Goal: Information Seeking & Learning: Learn about a topic

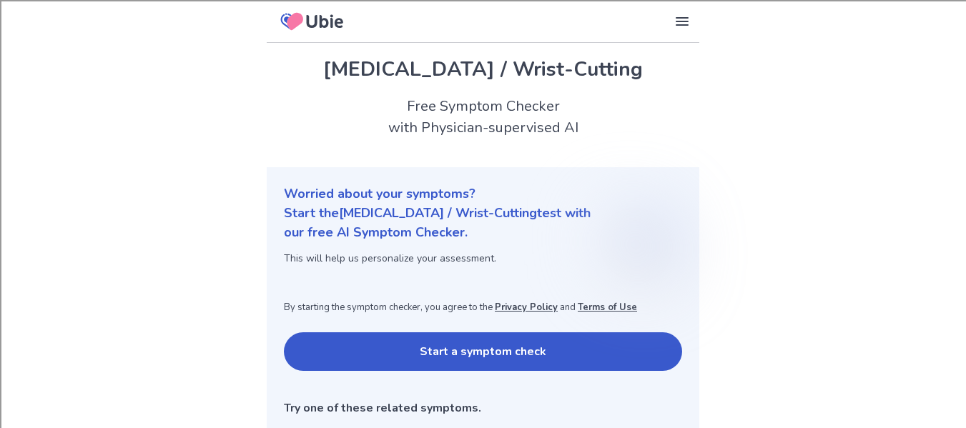
click at [362, 335] on button "Start a symptom check" at bounding box center [483, 351] width 398 height 39
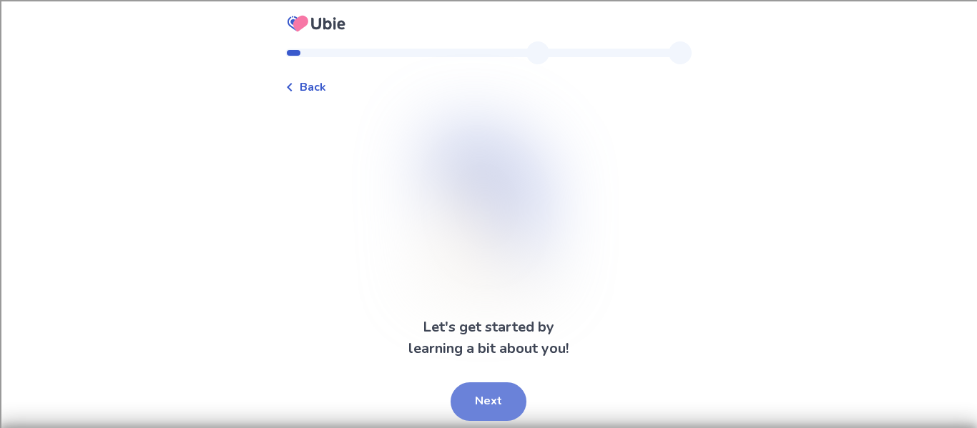
click at [483, 390] on button "Next" at bounding box center [488, 401] width 76 height 39
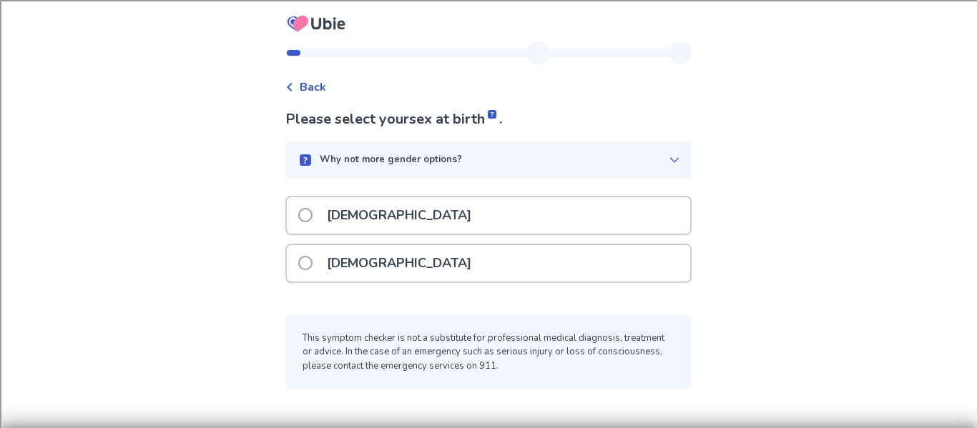
click at [439, 264] on div "[DEMOGRAPHIC_DATA]" at bounding box center [488, 263] width 403 height 36
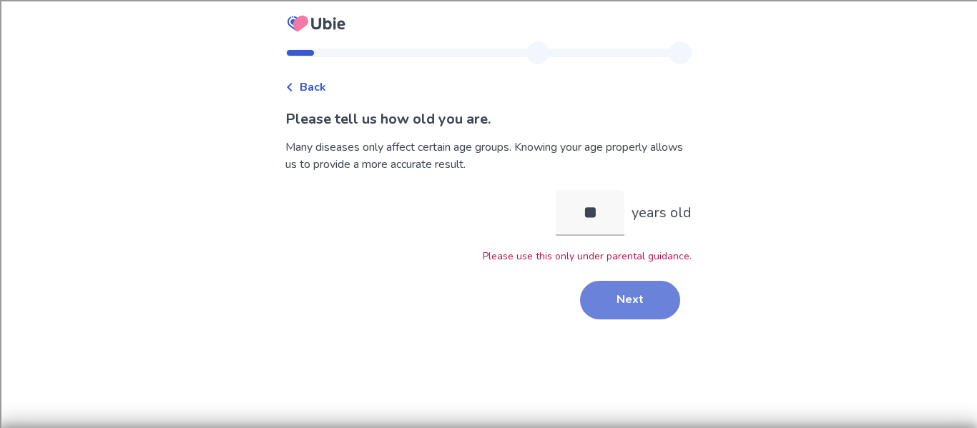
type input "**"
click at [641, 299] on button "Next" at bounding box center [630, 300] width 100 height 39
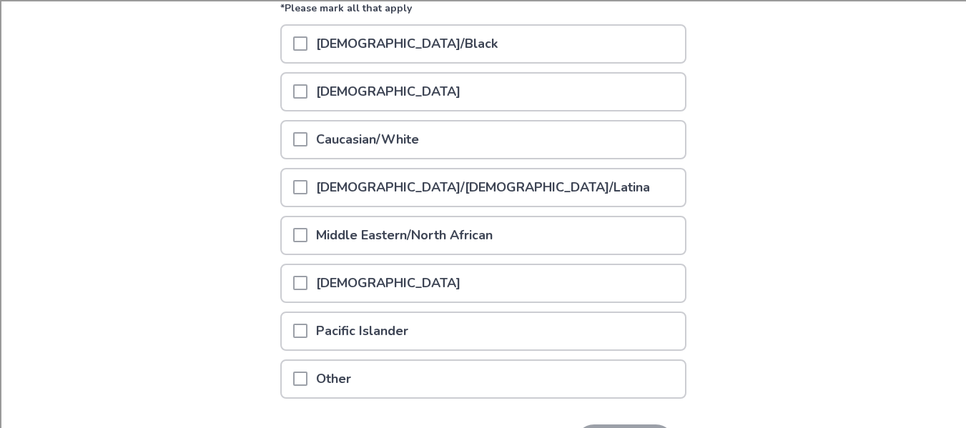
scroll to position [189, 0]
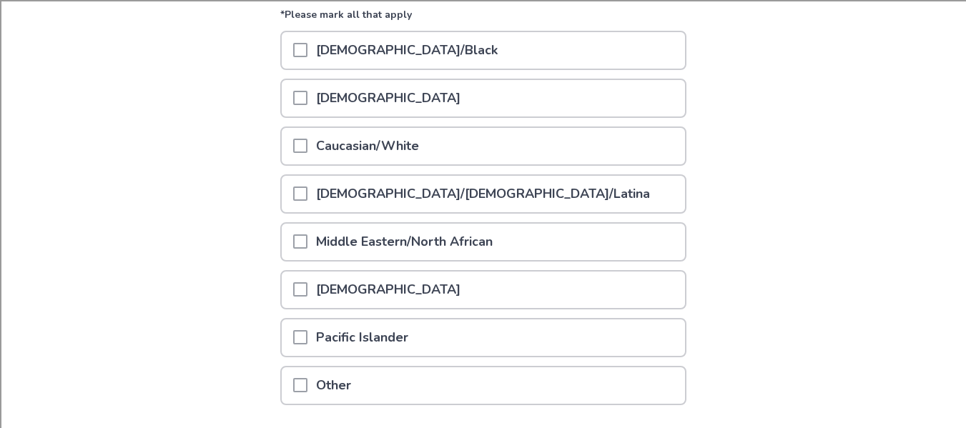
click at [489, 245] on p "Middle Eastern/North African" at bounding box center [404, 242] width 194 height 36
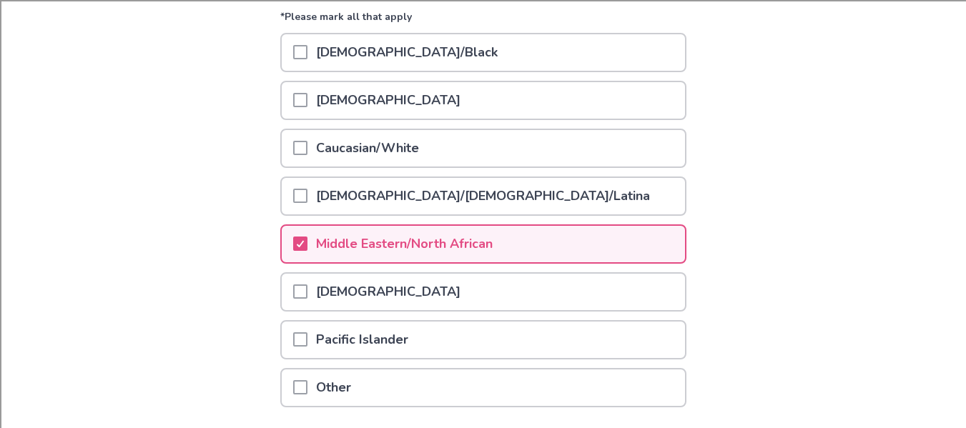
scroll to position [293, 0]
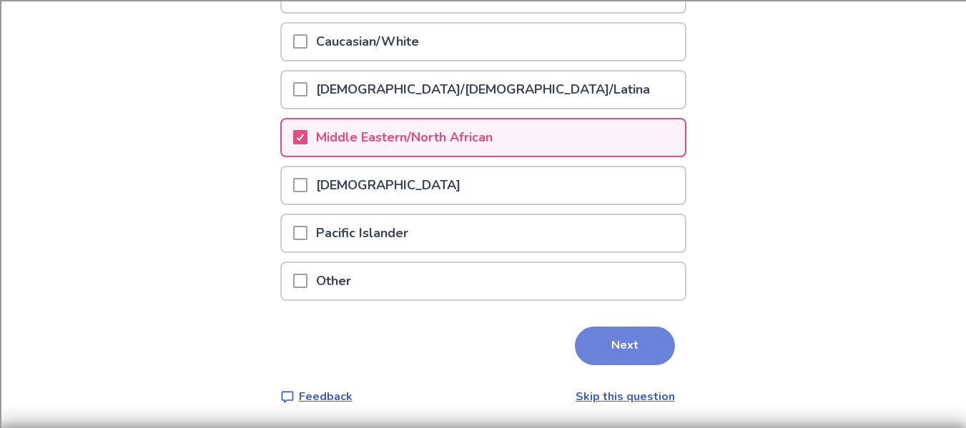
click at [604, 354] on button "Next" at bounding box center [625, 346] width 100 height 39
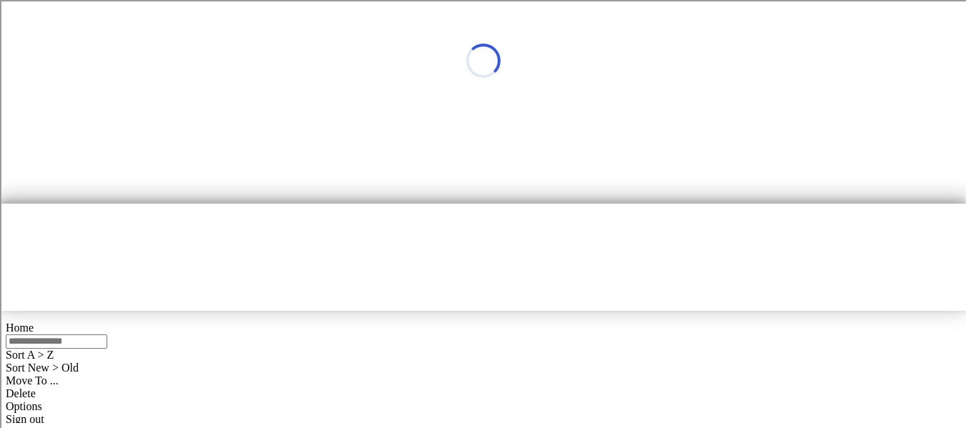
scroll to position [0, 0]
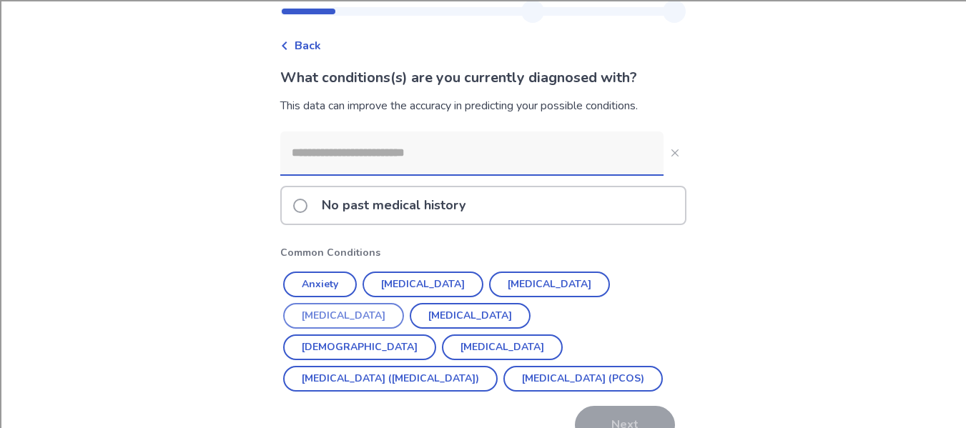
scroll to position [44, 0]
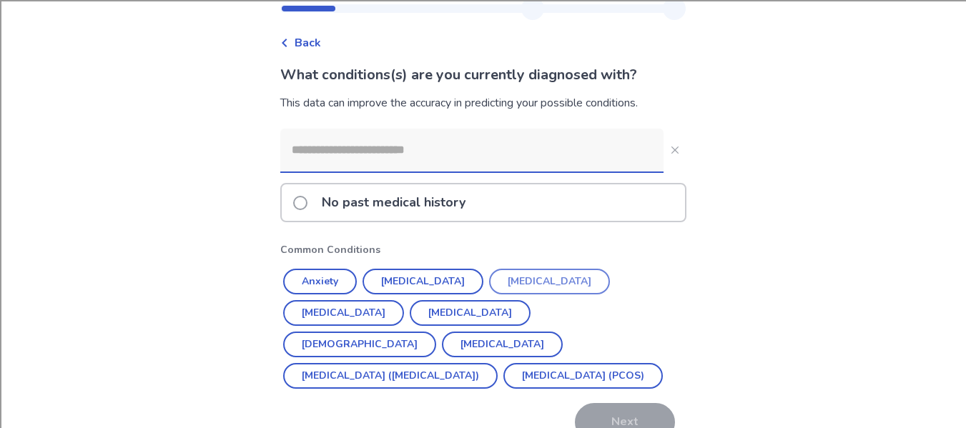
click at [517, 276] on button "Depression" at bounding box center [549, 282] width 121 height 26
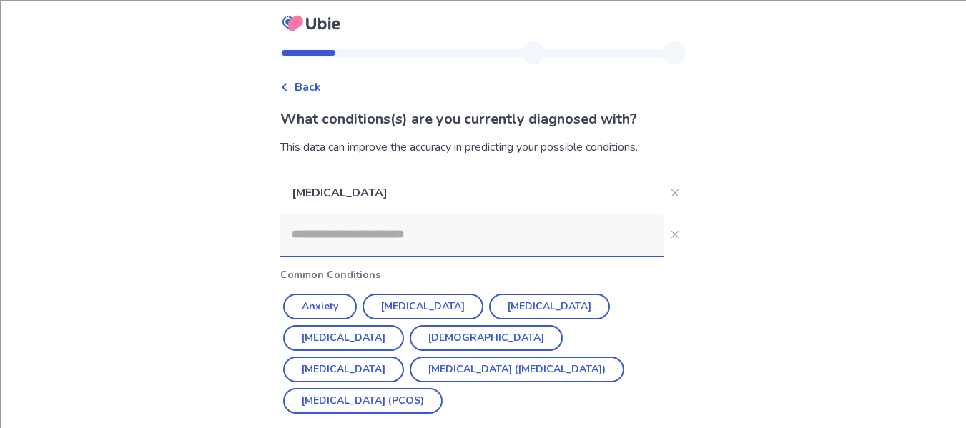
scroll to position [24, 0]
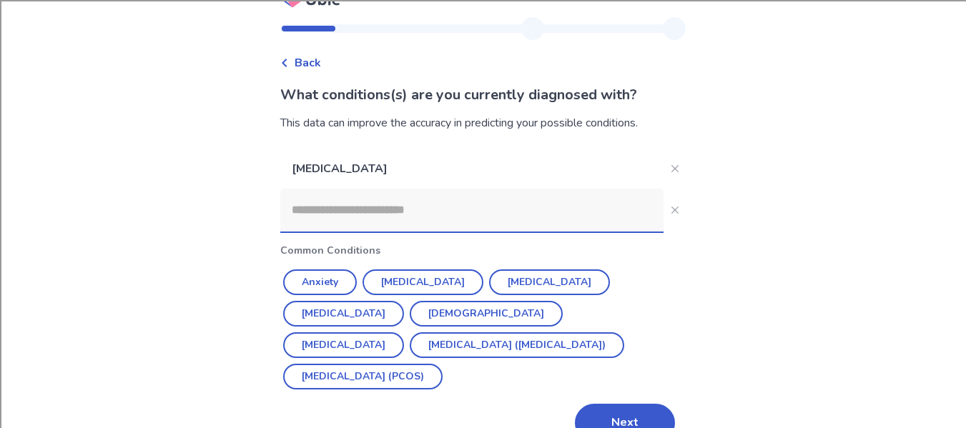
click at [470, 224] on input at bounding box center [471, 210] width 383 height 43
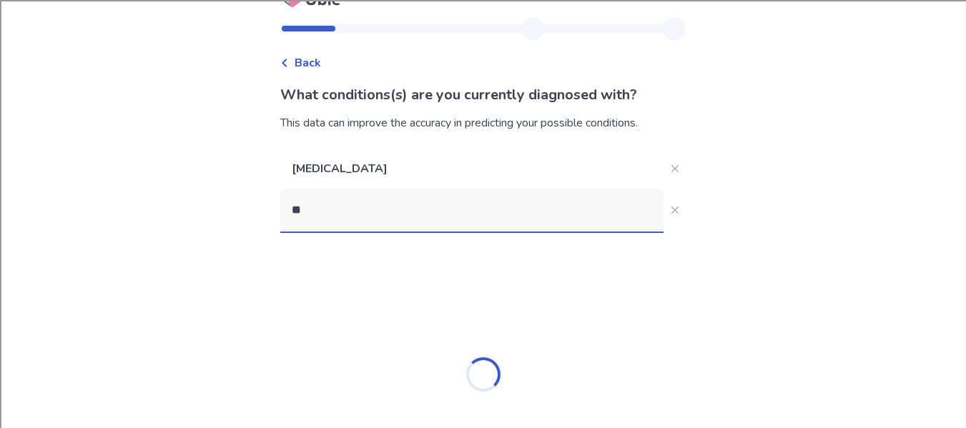
scroll to position [0, 0]
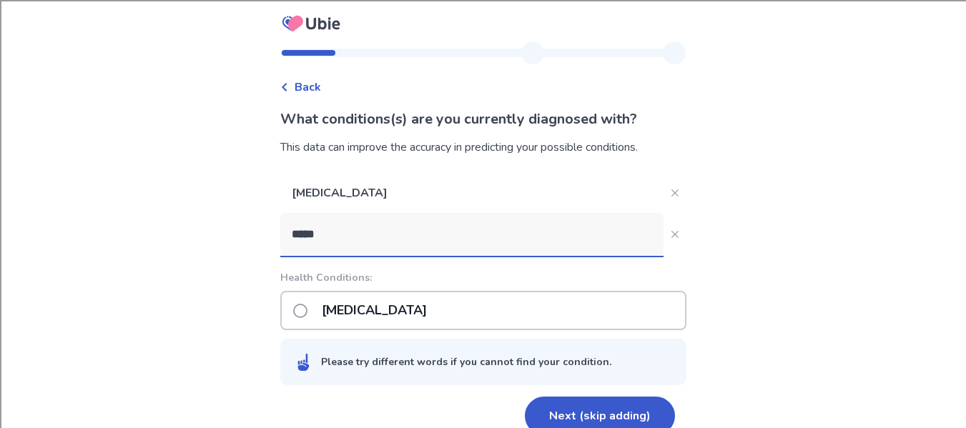
type input "*****"
drag, startPoint x: 437, startPoint y: 318, endPoint x: 300, endPoint y: 311, distance: 136.7
click at [300, 311] on div "Bipolar disorder" at bounding box center [483, 310] width 406 height 39
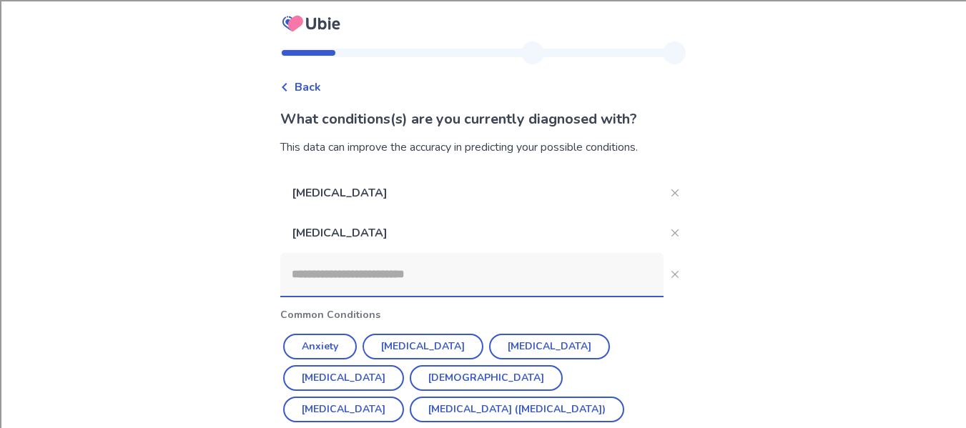
click at [300, 311] on p "Common Conditions" at bounding box center [483, 314] width 406 height 15
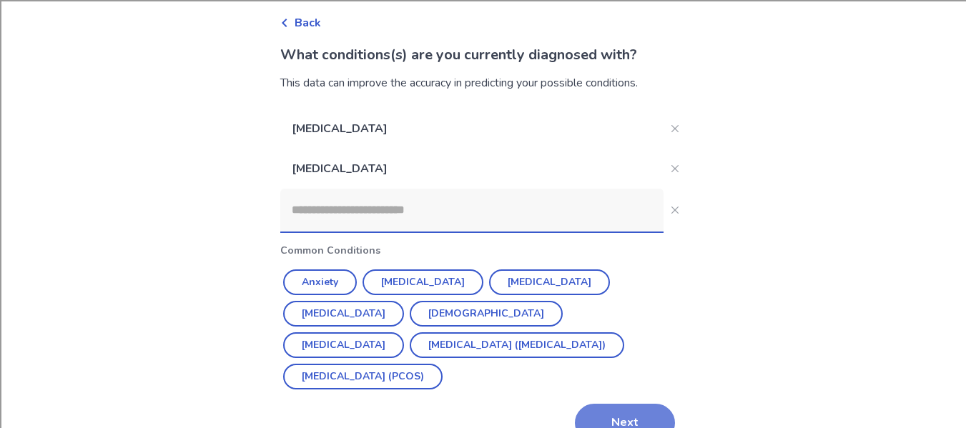
click at [613, 404] on button "Next" at bounding box center [625, 423] width 100 height 39
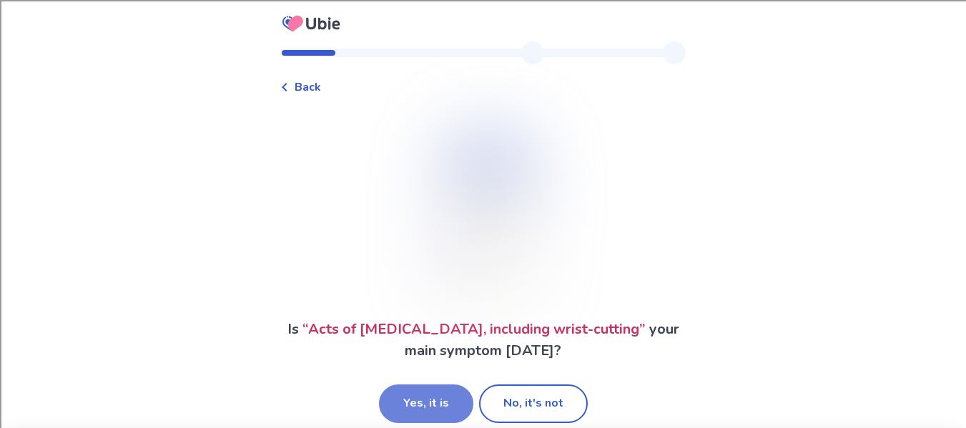
click at [428, 397] on button "Yes, it is" at bounding box center [426, 404] width 94 height 39
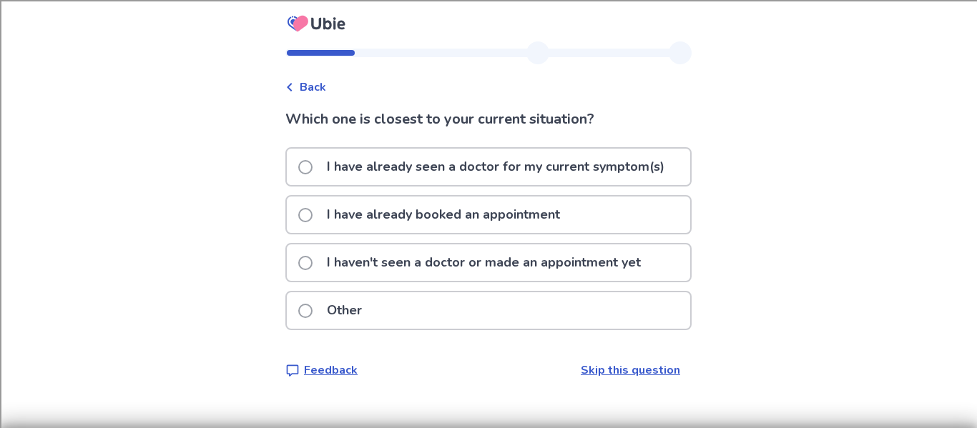
click at [598, 376] on link "Skip this question" at bounding box center [629, 370] width 99 height 16
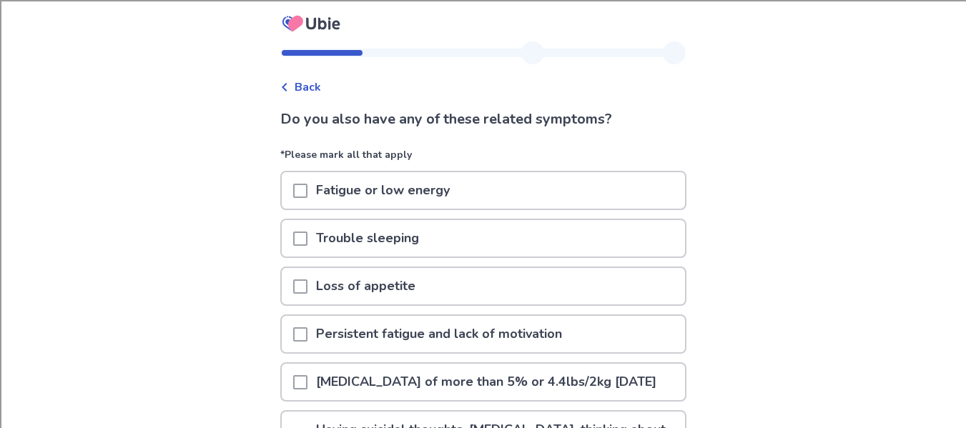
drag, startPoint x: 307, startPoint y: 280, endPoint x: 317, endPoint y: 241, distance: 39.9
click at [317, 241] on div "*Please mark all that apply Fatigue or low energy Trouble sleeping Loss of appe…" at bounding box center [483, 360] width 406 height 426
click at [307, 284] on span at bounding box center [300, 287] width 14 height 14
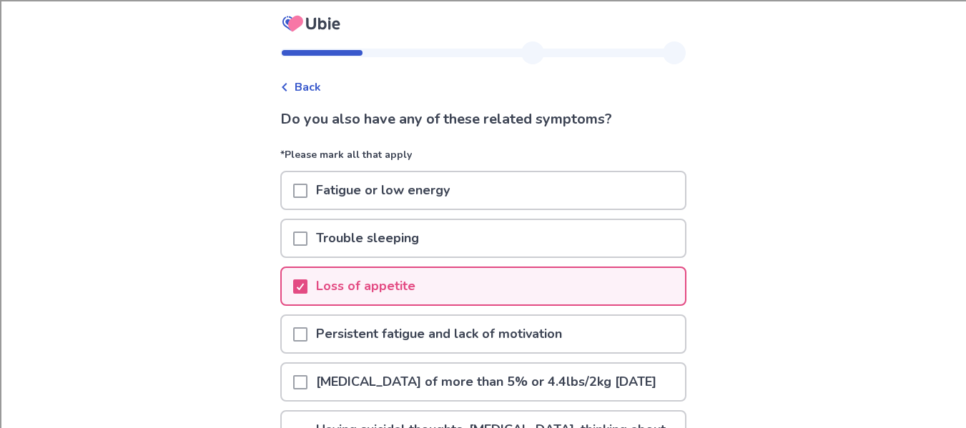
click at [307, 234] on span at bounding box center [300, 239] width 14 height 14
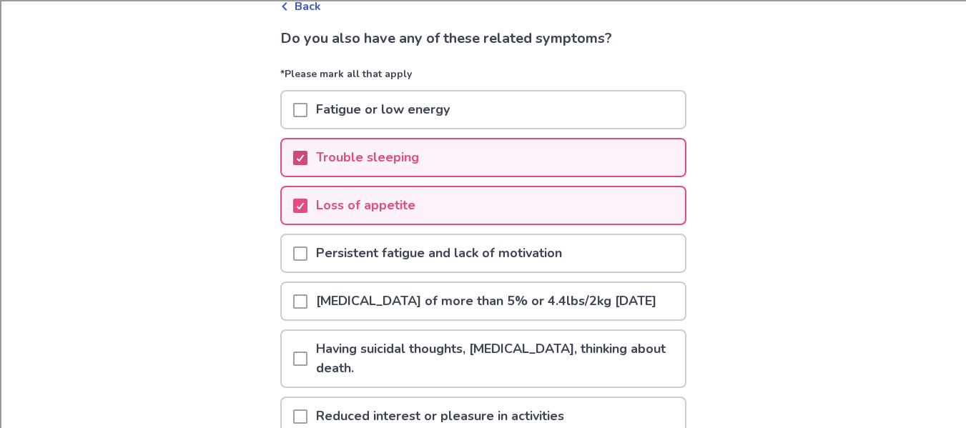
scroll to position [81, 0]
drag, startPoint x: 96, startPoint y: 275, endPoint x: 184, endPoint y: 280, distance: 88.8
click at [184, 280] on div "Back Do you also have any of these related symptoms? *Please mark all that appl…" at bounding box center [483, 265] width 966 height 692
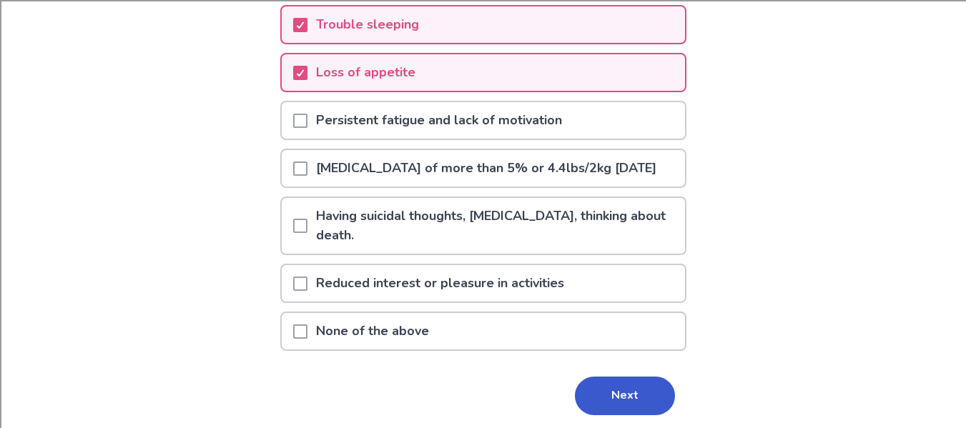
scroll to position [214, 0]
click at [303, 232] on span at bounding box center [300, 225] width 14 height 14
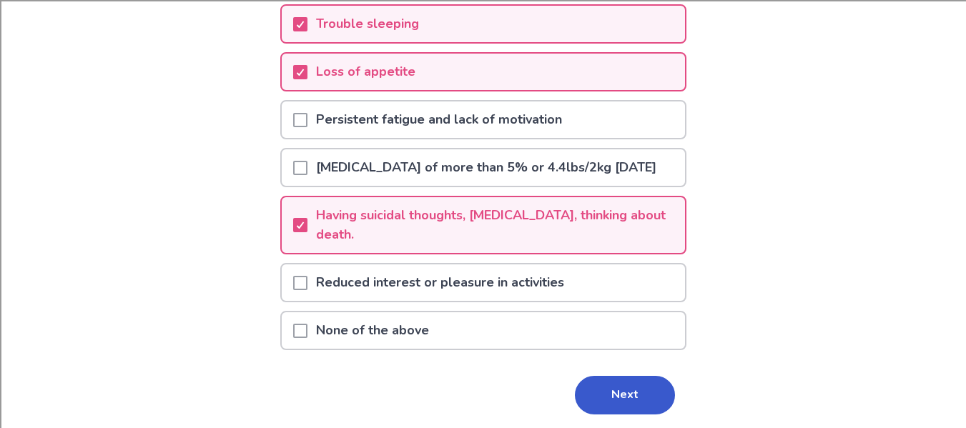
scroll to position [283, 0]
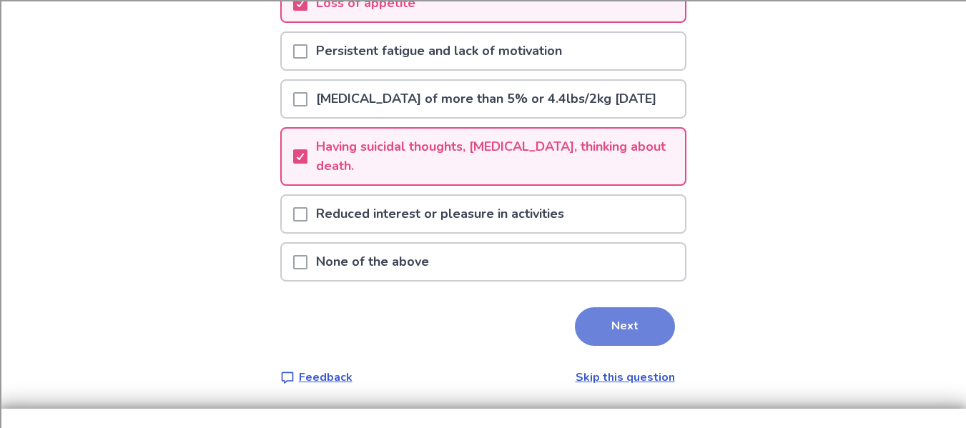
click at [607, 332] on button "Next" at bounding box center [625, 326] width 100 height 39
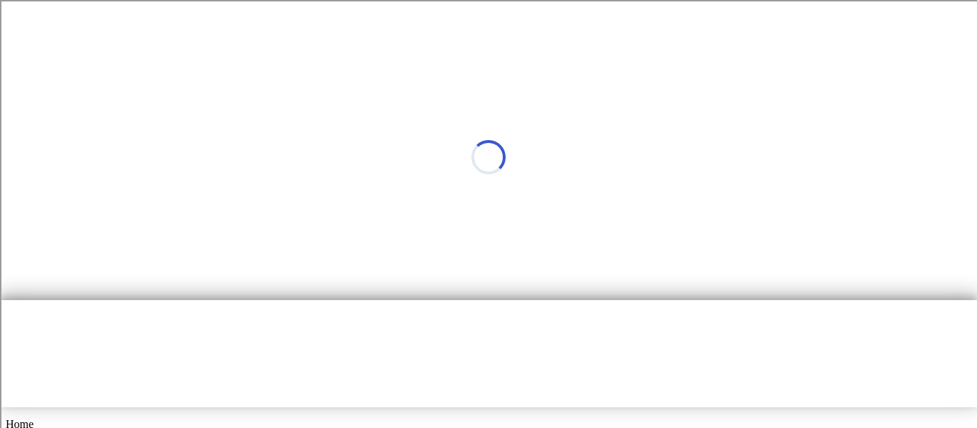
select select "*"
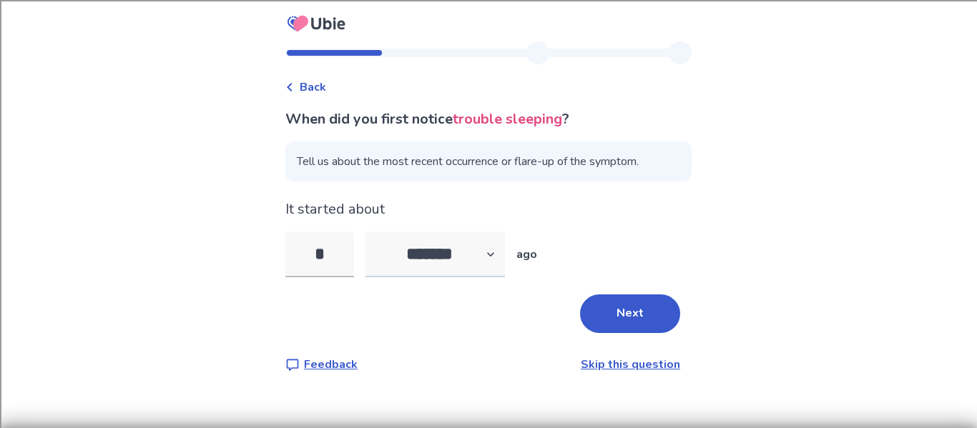
type input "*"
click at [488, 248] on select "******* ****** ******* ******** *******" at bounding box center [434, 255] width 139 height 46
select select "*"
click at [374, 232] on select "******* ****** ******* ******** *******" at bounding box center [434, 255] width 139 height 46
click at [592, 316] on button "Next" at bounding box center [630, 314] width 100 height 39
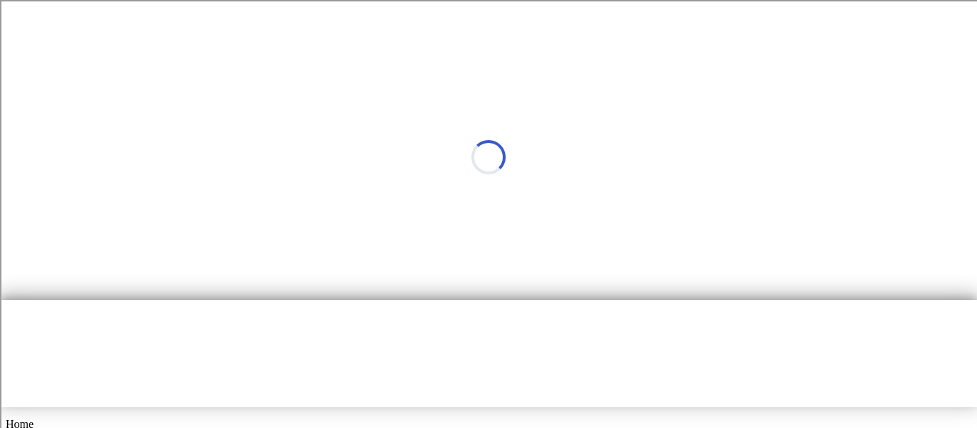
select select "*"
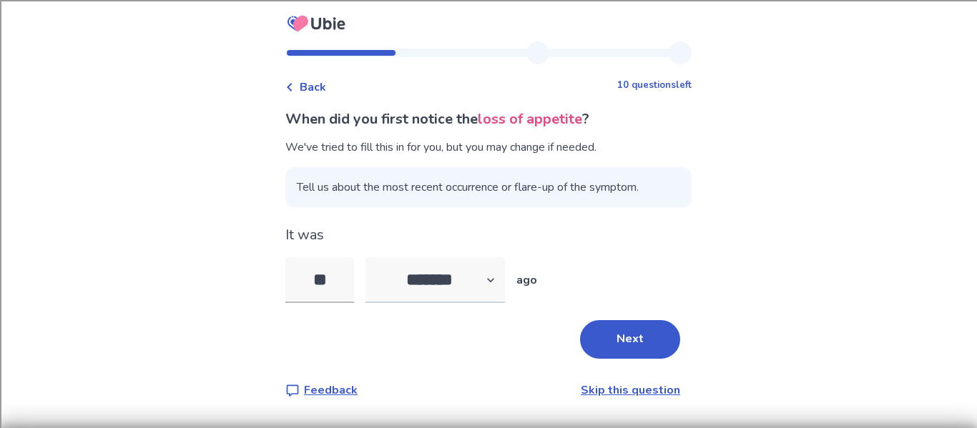
type input "**"
click at [481, 283] on select "******* ****** ******* ******** *******" at bounding box center [434, 280] width 139 height 46
select select "*"
click at [374, 257] on select "******* ****** ******* ******** *******" at bounding box center [434, 280] width 139 height 46
click at [441, 195] on span "Tell us about the most recent occurrence or flare-up of the symptom." at bounding box center [488, 187] width 406 height 40
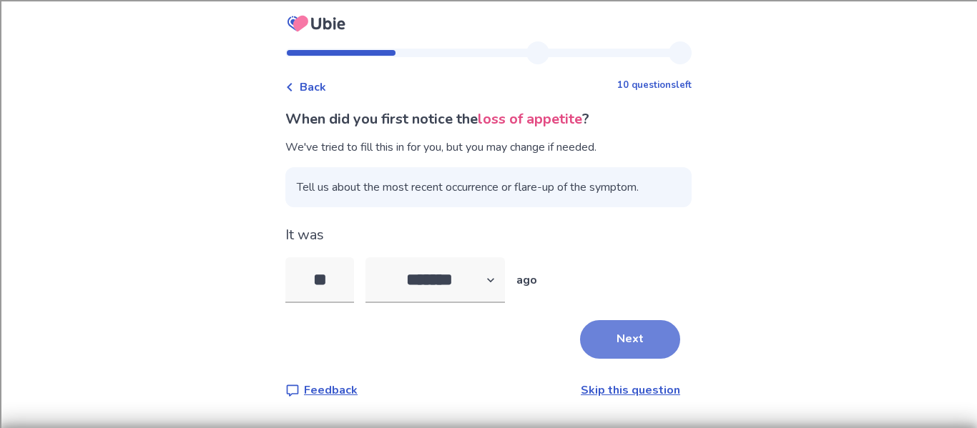
click at [580, 330] on button "Next" at bounding box center [630, 339] width 100 height 39
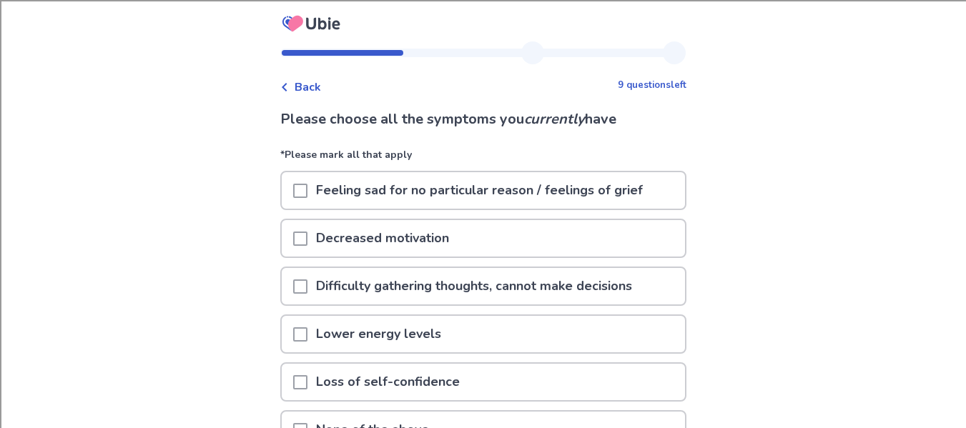
click at [307, 280] on span at bounding box center [300, 287] width 14 height 14
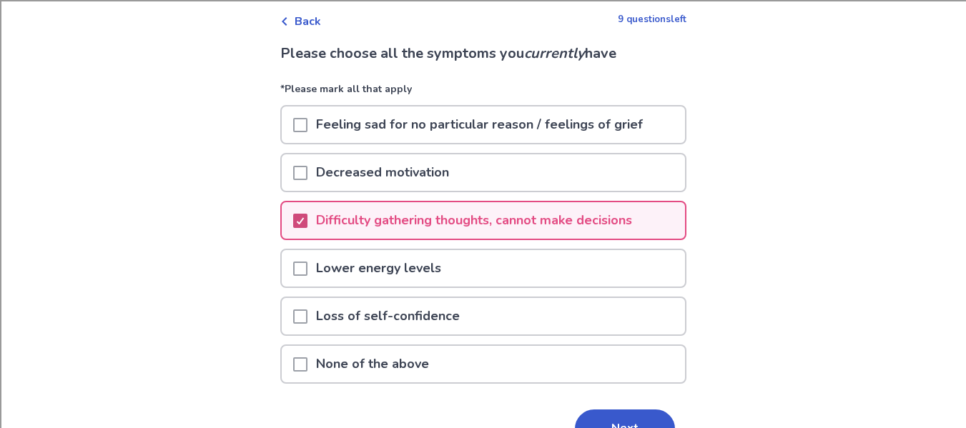
scroll to position [69, 0]
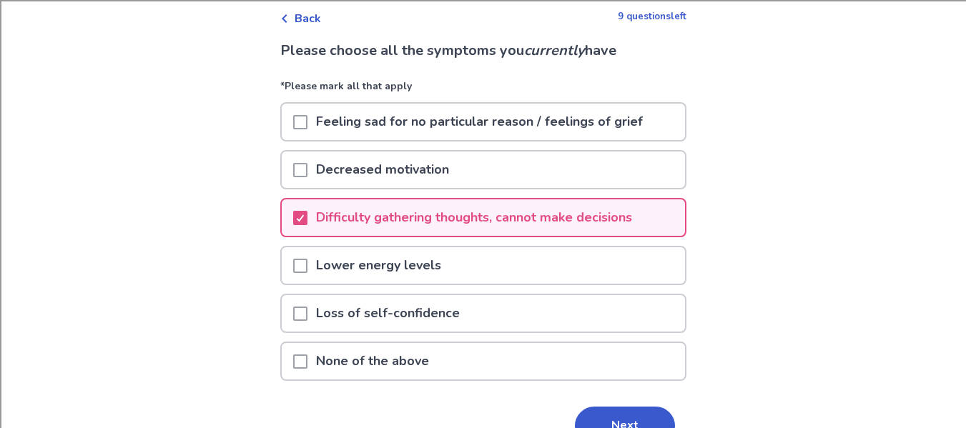
click at [304, 312] on span at bounding box center [300, 314] width 14 height 14
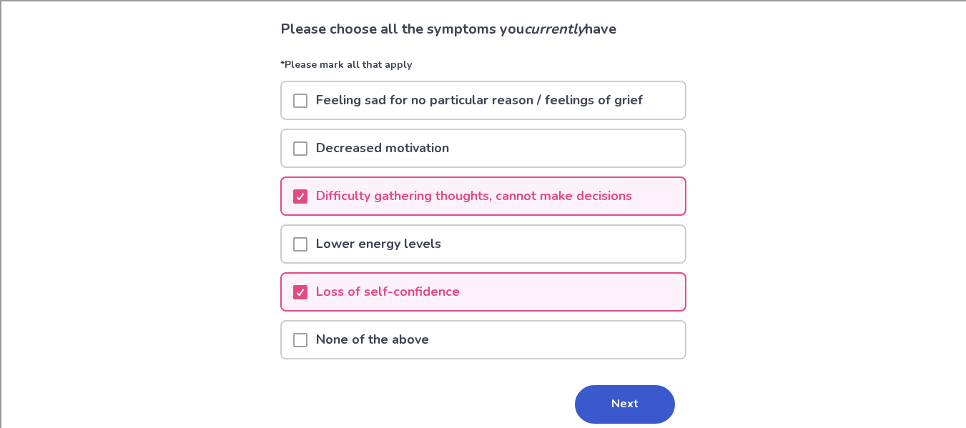
scroll to position [94, 0]
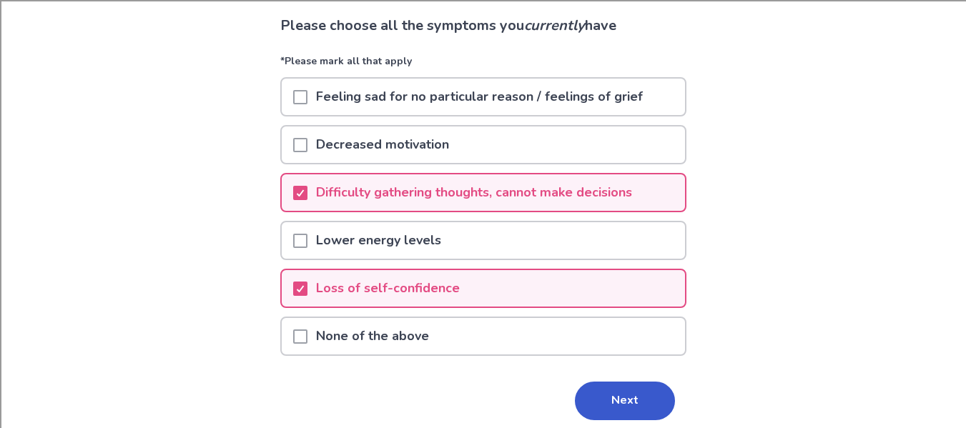
click at [307, 101] on span at bounding box center [300, 97] width 14 height 14
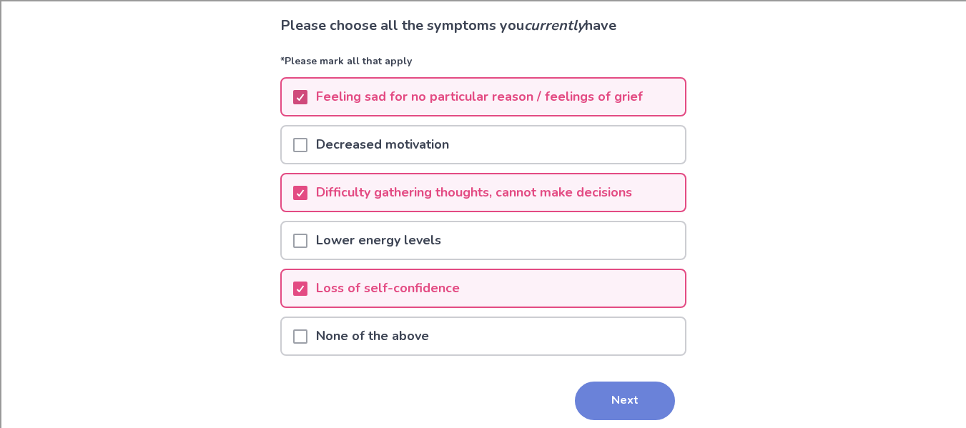
click at [625, 412] on button "Next" at bounding box center [625, 401] width 100 height 39
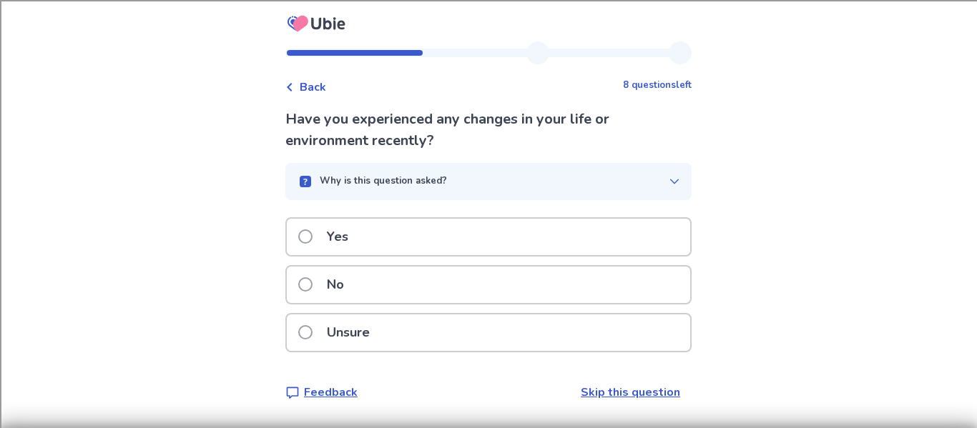
click at [452, 292] on div "No" at bounding box center [488, 285] width 403 height 36
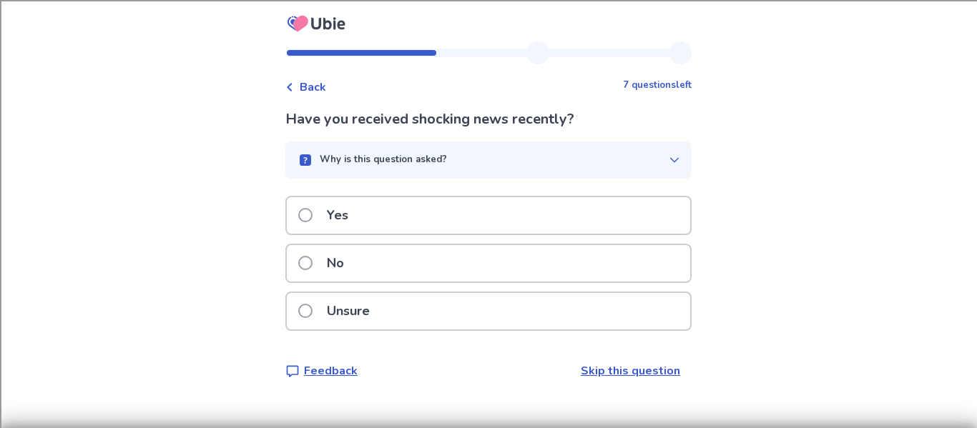
click at [381, 263] on div "No" at bounding box center [488, 263] width 403 height 36
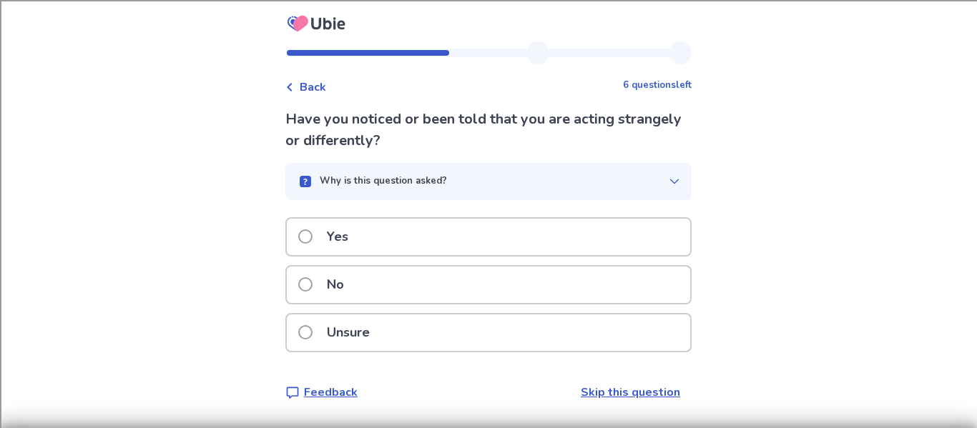
click at [648, 247] on div "Yes" at bounding box center [488, 237] width 403 height 36
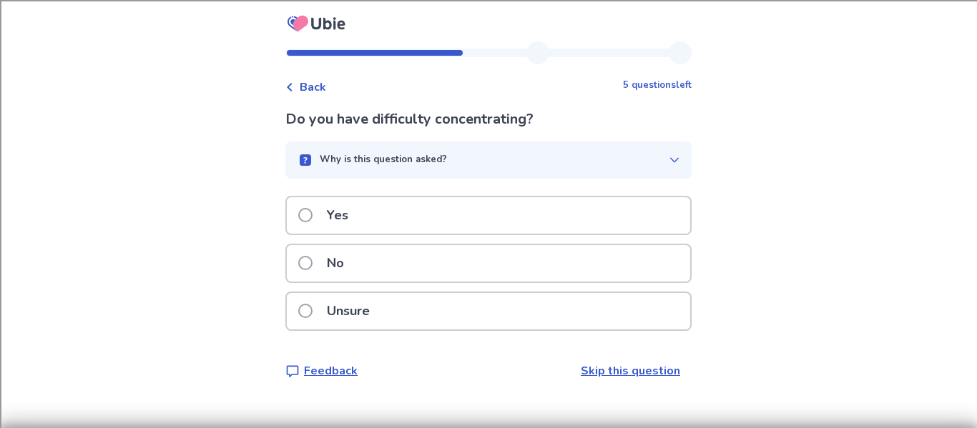
click at [441, 229] on div "Yes" at bounding box center [488, 215] width 403 height 36
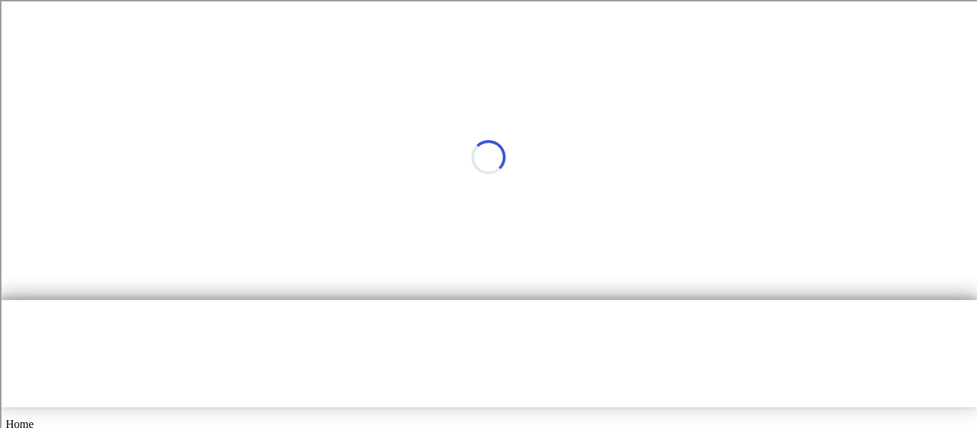
select select "*"
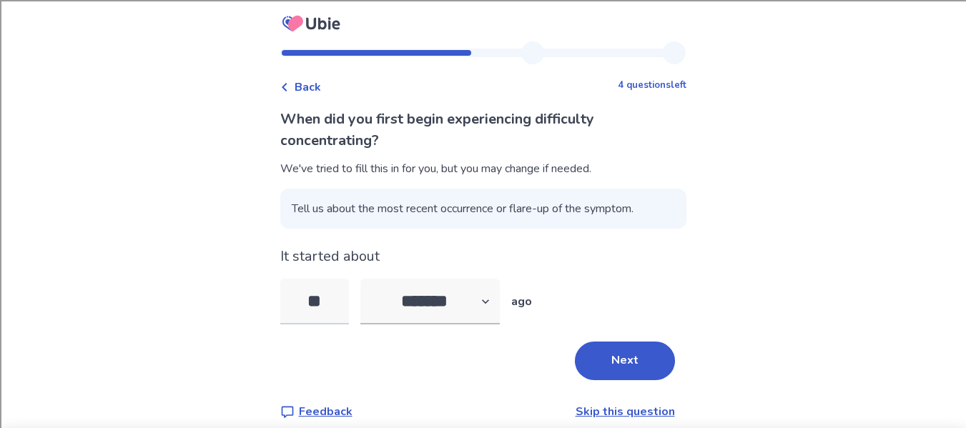
type input "*"
click at [488, 297] on select "******* ****** ******* ******** *******" at bounding box center [429, 302] width 139 height 46
select select "*"
click at [368, 279] on select "******* ****** ******* ******** *******" at bounding box center [429, 302] width 139 height 46
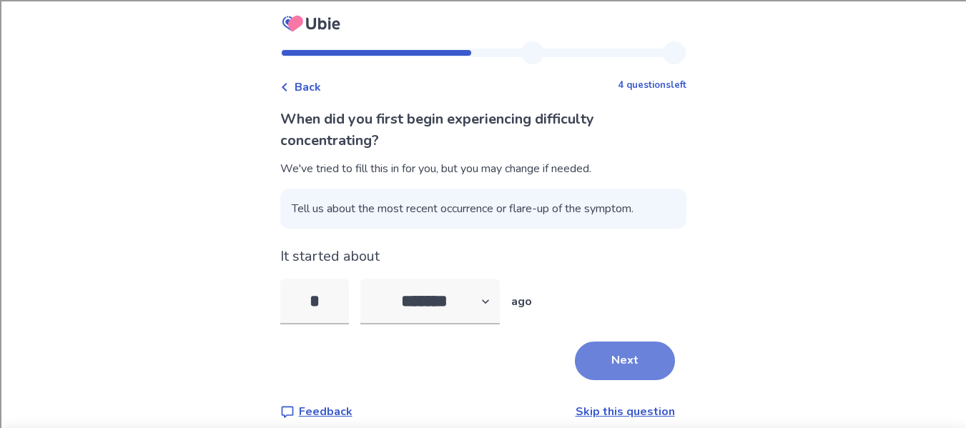
click at [608, 348] on button "Next" at bounding box center [625, 361] width 100 height 39
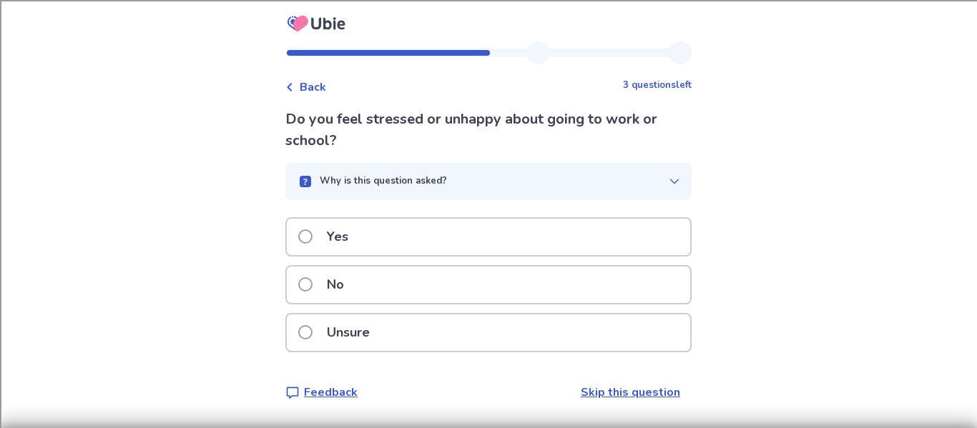
click at [565, 329] on div "Unsure" at bounding box center [488, 333] width 403 height 36
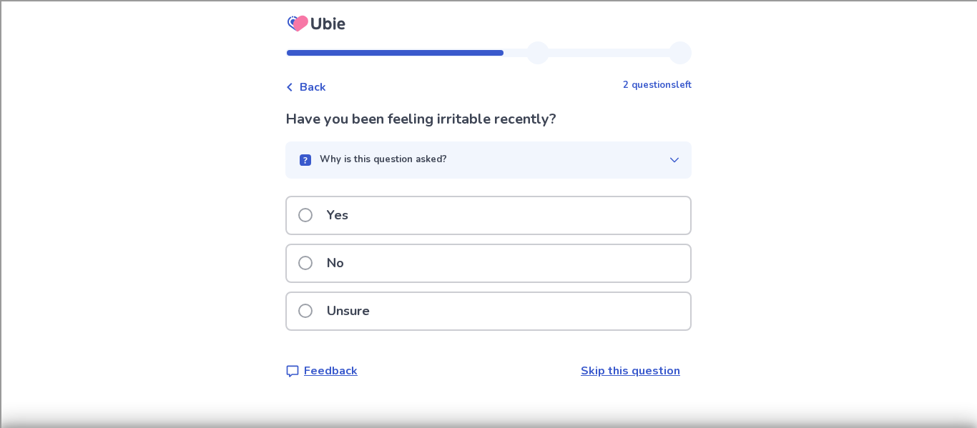
click at [340, 207] on p "Yes" at bounding box center [337, 215] width 39 height 36
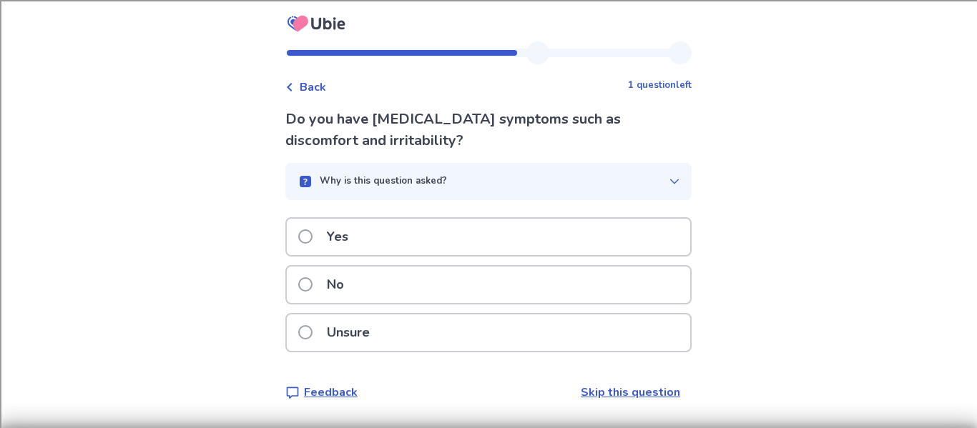
click at [343, 287] on p "No" at bounding box center [335, 285] width 34 height 36
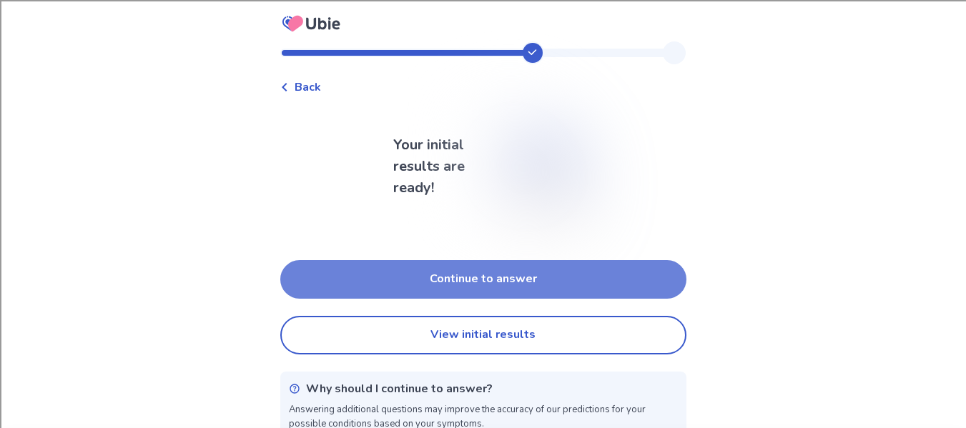
click at [435, 277] on button "Continue to answer" at bounding box center [483, 279] width 406 height 39
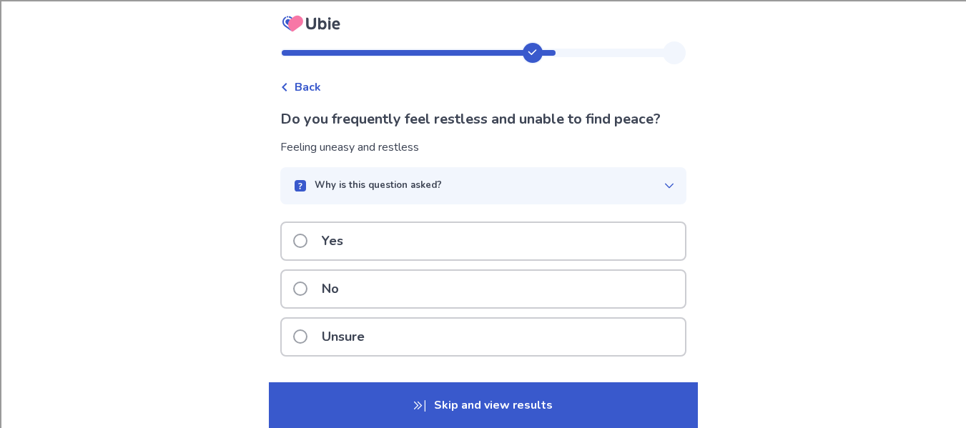
click at [558, 235] on div "Yes" at bounding box center [483, 241] width 403 height 36
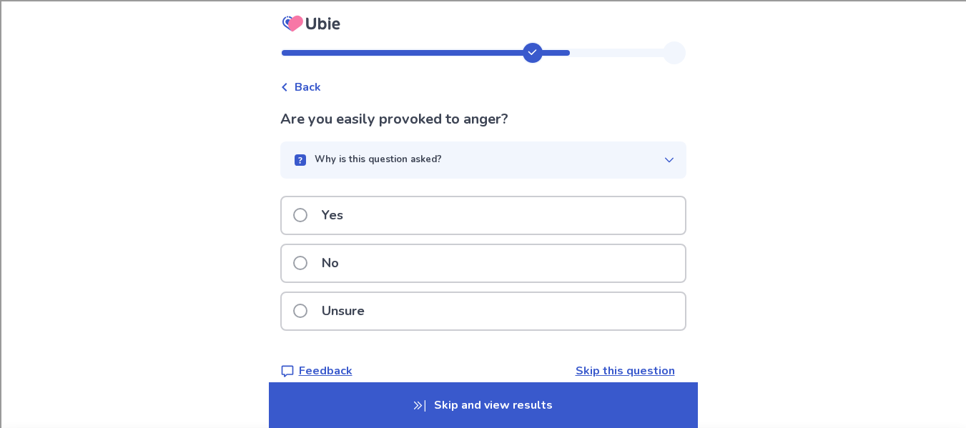
click at [560, 310] on div "Unsure" at bounding box center [483, 311] width 403 height 36
click at [594, 213] on div "Yes" at bounding box center [483, 215] width 403 height 36
click at [545, 207] on div "Yes" at bounding box center [483, 215] width 403 height 36
click at [573, 208] on div "Yes" at bounding box center [483, 215] width 403 height 36
click at [586, 215] on div "Yes" at bounding box center [483, 215] width 403 height 36
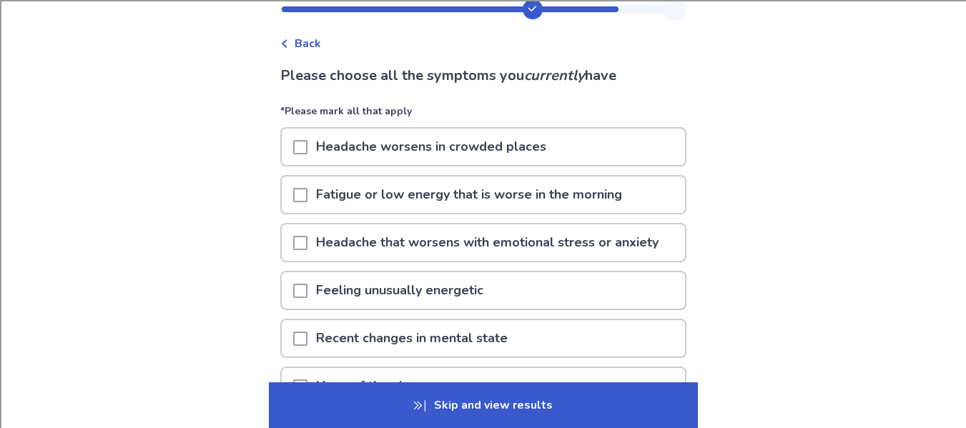
scroll to position [46, 0]
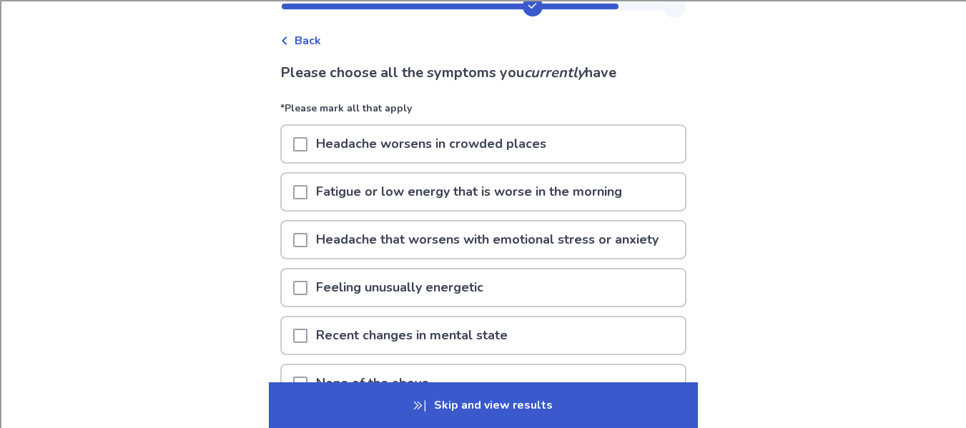
click at [623, 244] on p "Headache that worsens with emotional stress or anxiety" at bounding box center [487, 240] width 360 height 36
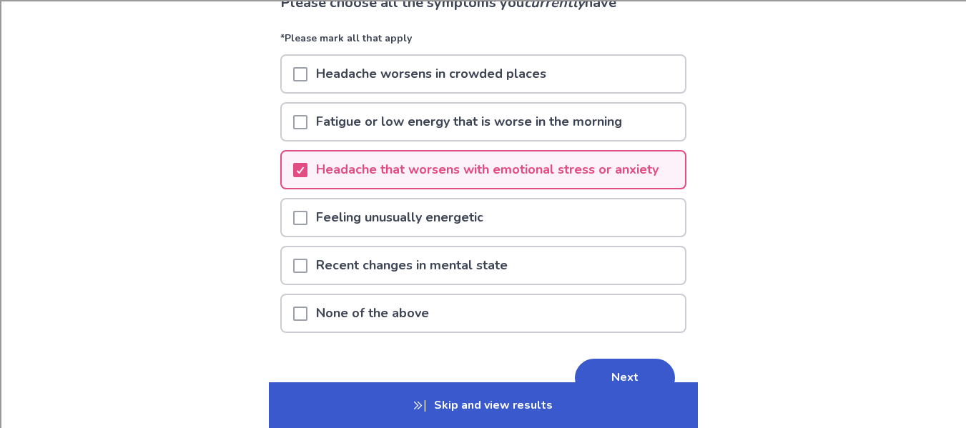
scroll to position [118, 0]
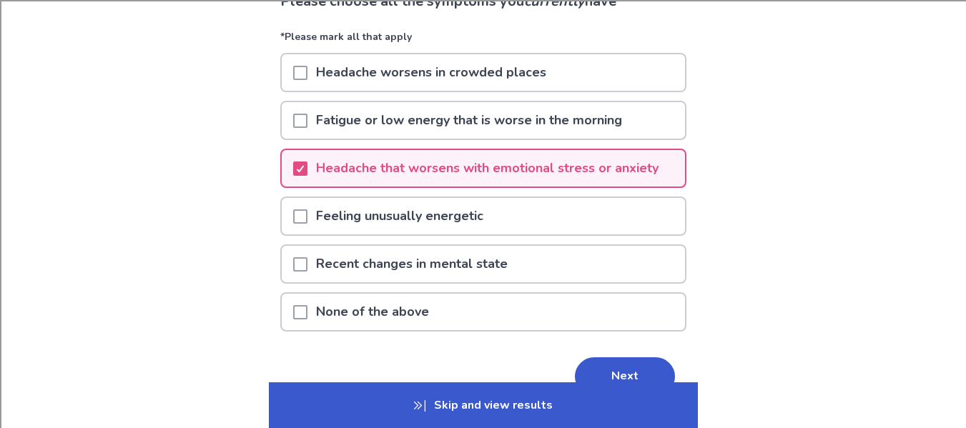
click at [563, 212] on div "Feeling unusually energetic" at bounding box center [483, 216] width 403 height 36
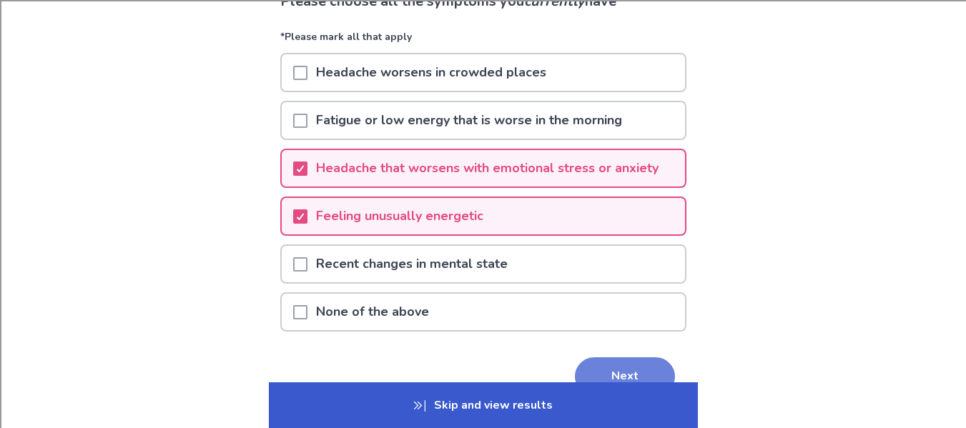
click at [596, 372] on button "Next" at bounding box center [625, 376] width 100 height 39
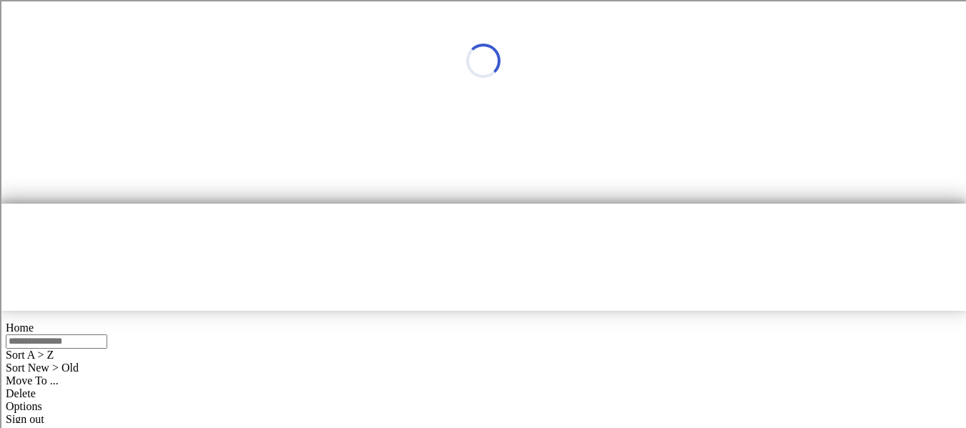
scroll to position [0, 0]
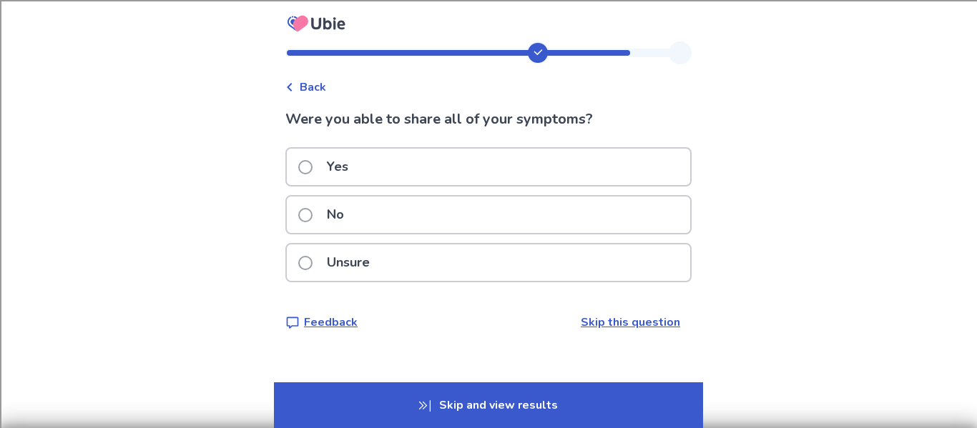
click at [634, 178] on div "Yes" at bounding box center [488, 167] width 403 height 36
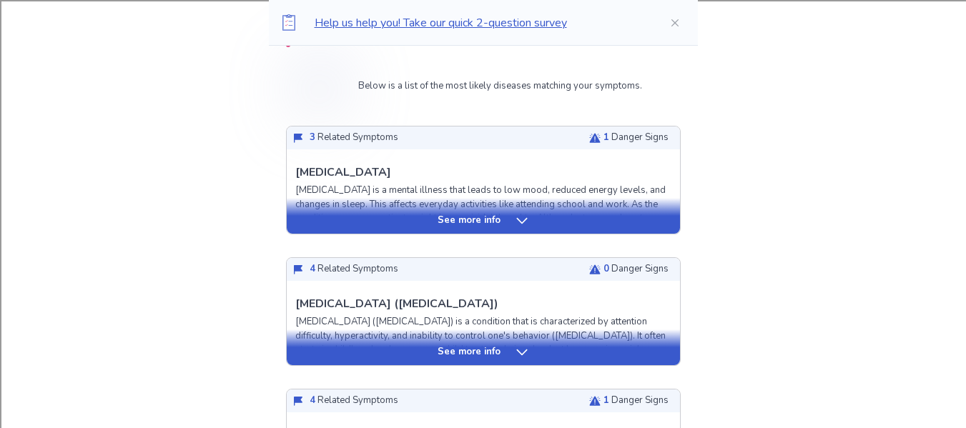
scroll to position [465, 0]
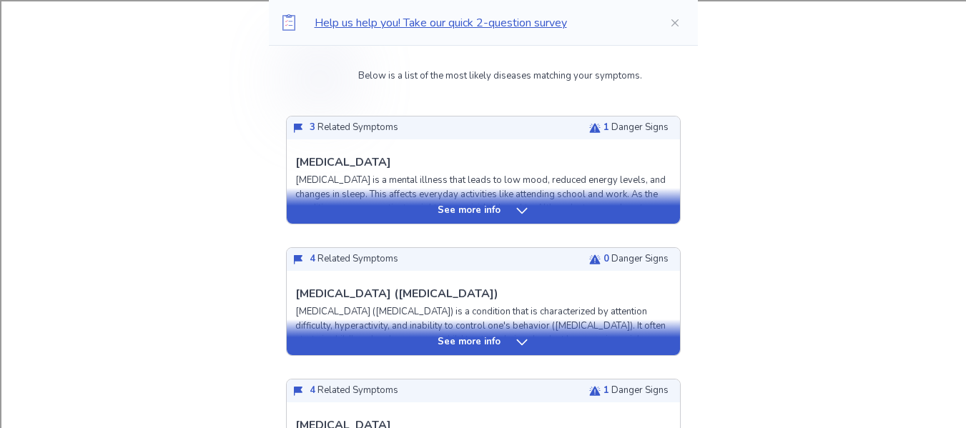
click at [618, 218] on div "See more info" at bounding box center [483, 206] width 393 height 36
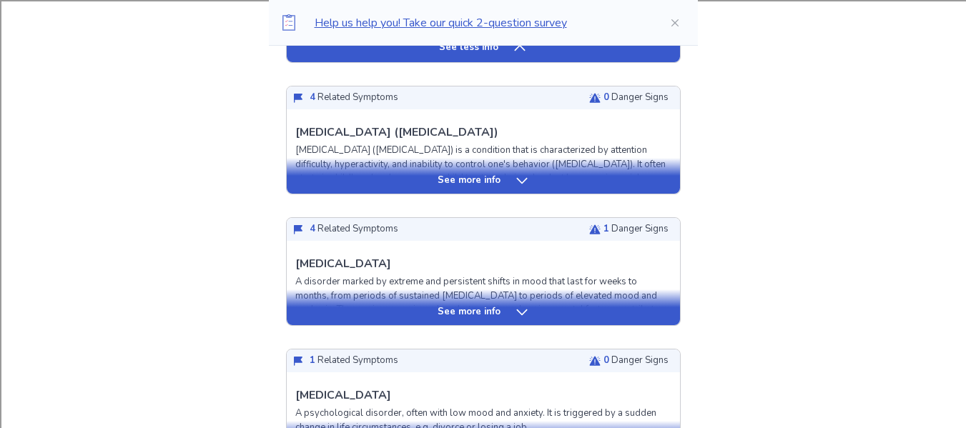
scroll to position [1528, 0]
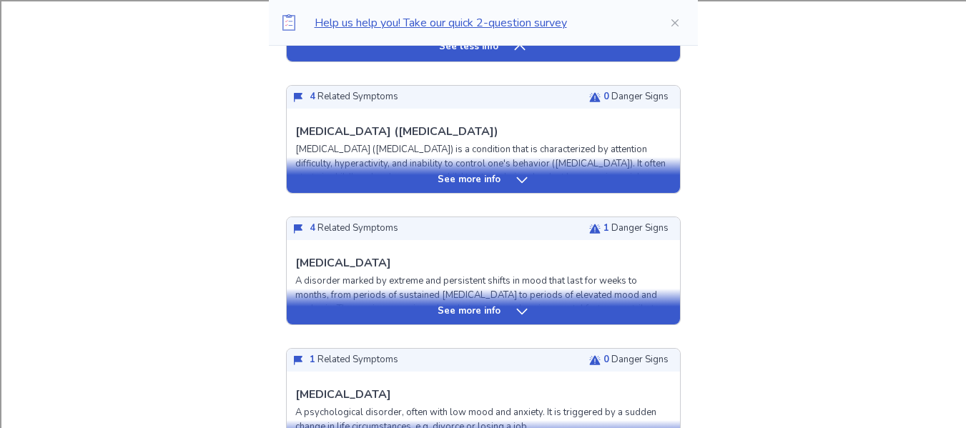
click at [580, 310] on div "See more info" at bounding box center [483, 312] width 393 height 14
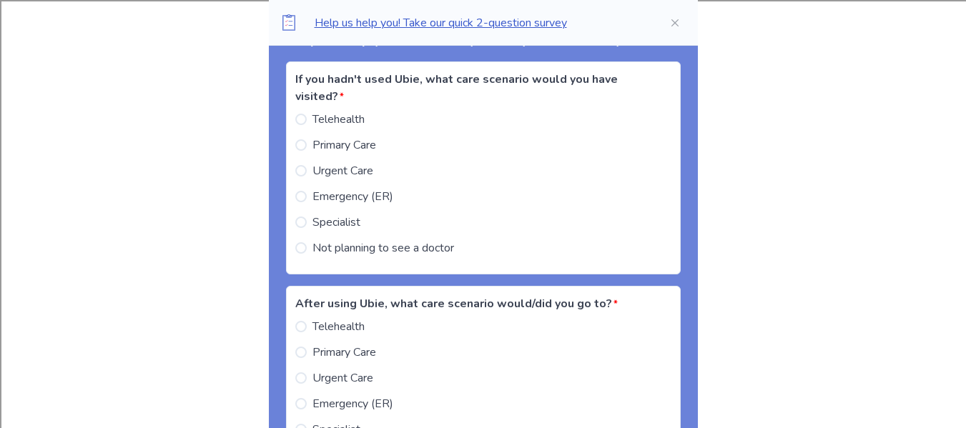
scroll to position [3470, 0]
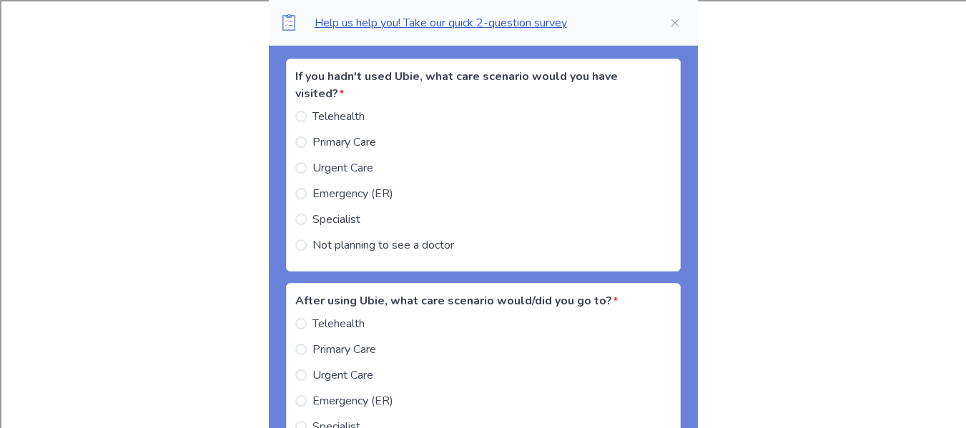
click at [307, 251] on span at bounding box center [300, 244] width 11 height 11
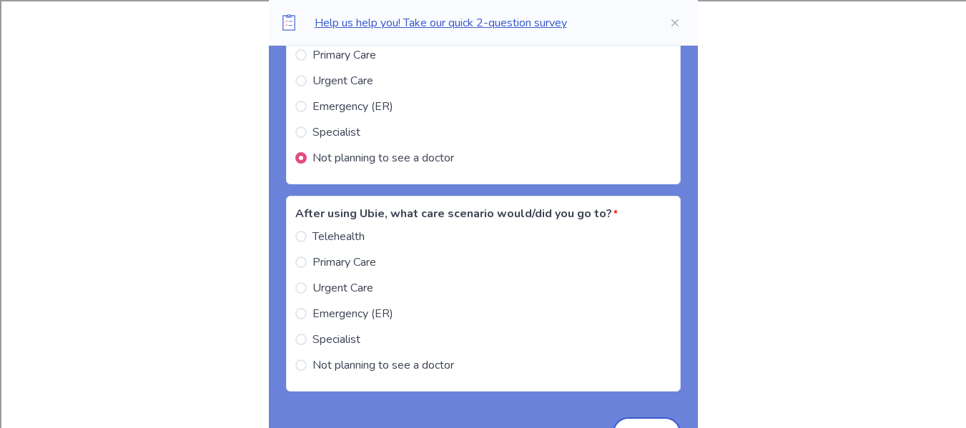
scroll to position [3559, 0]
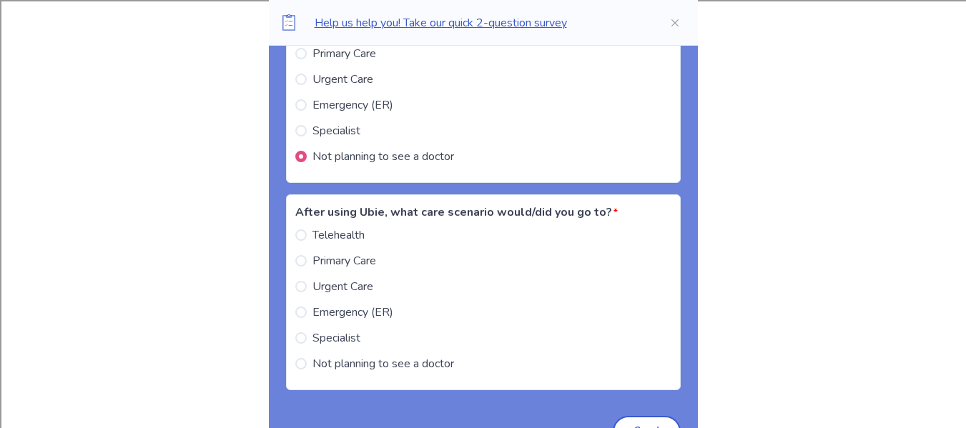
drag, startPoint x: 312, startPoint y: 377, endPoint x: 301, endPoint y: 375, distance: 10.9
click at [301, 375] on div "After using Ubie, what care scenario would/did you go to? * Telehealth Primary …" at bounding box center [483, 292] width 395 height 196
click at [316, 372] on label "Not planning to see a doctor" at bounding box center [374, 363] width 159 height 17
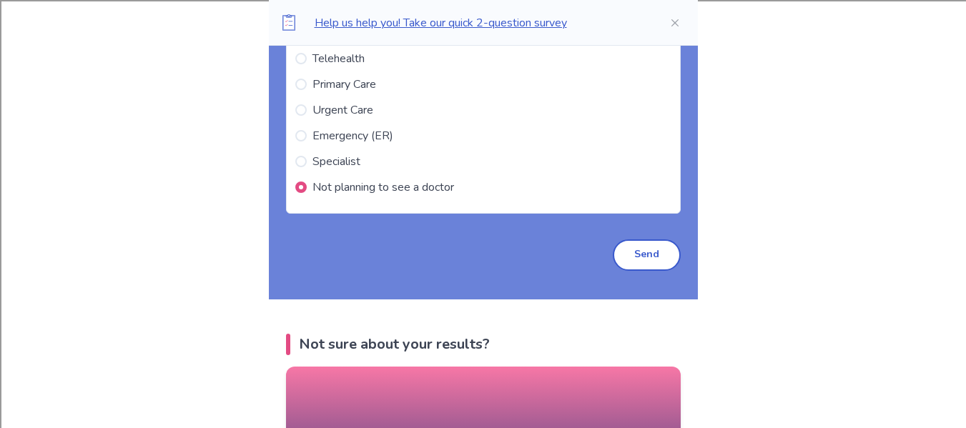
scroll to position [3736, 0]
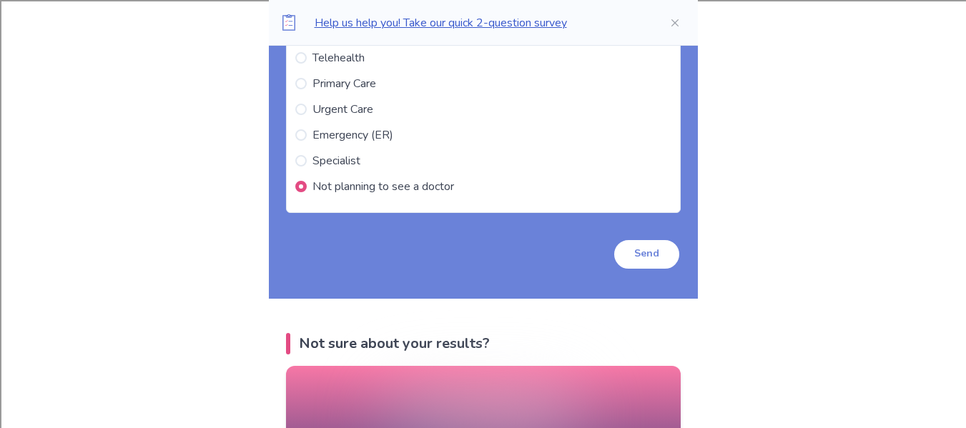
click at [636, 265] on button "Send" at bounding box center [647, 254] width 68 height 31
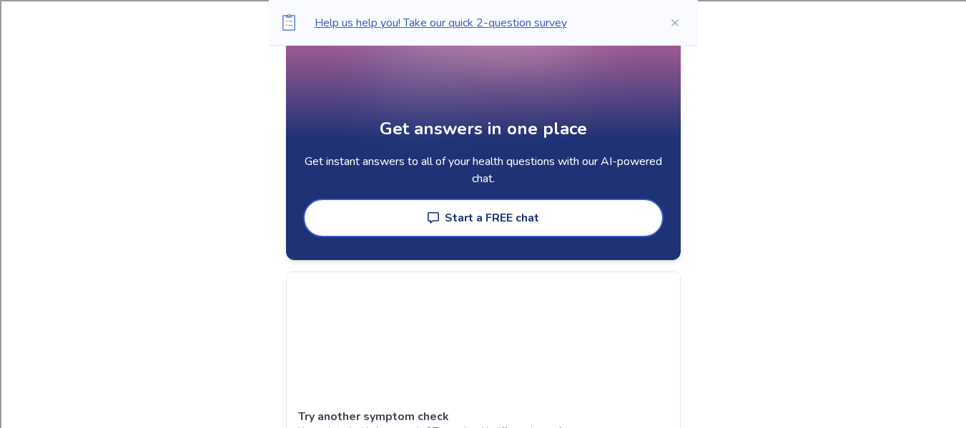
scroll to position [3481, 0]
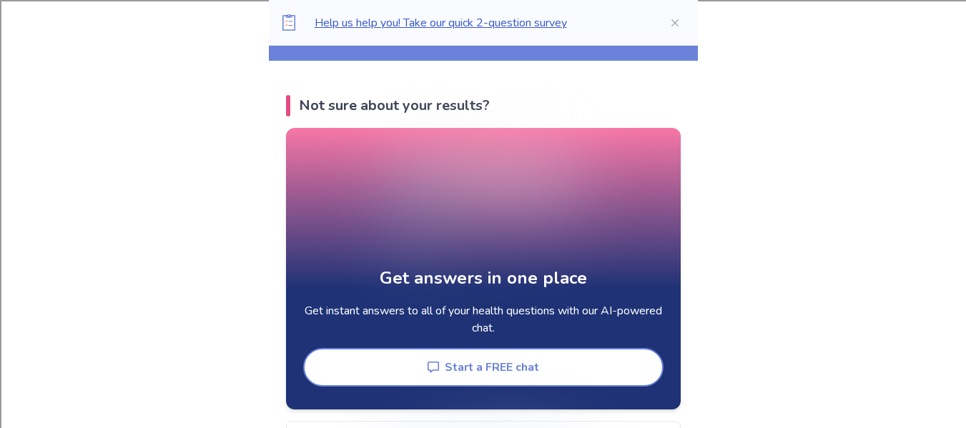
click at [580, 370] on button "Start a FREE chat" at bounding box center [483, 367] width 360 height 39
